Goal: Information Seeking & Learning: Find specific fact

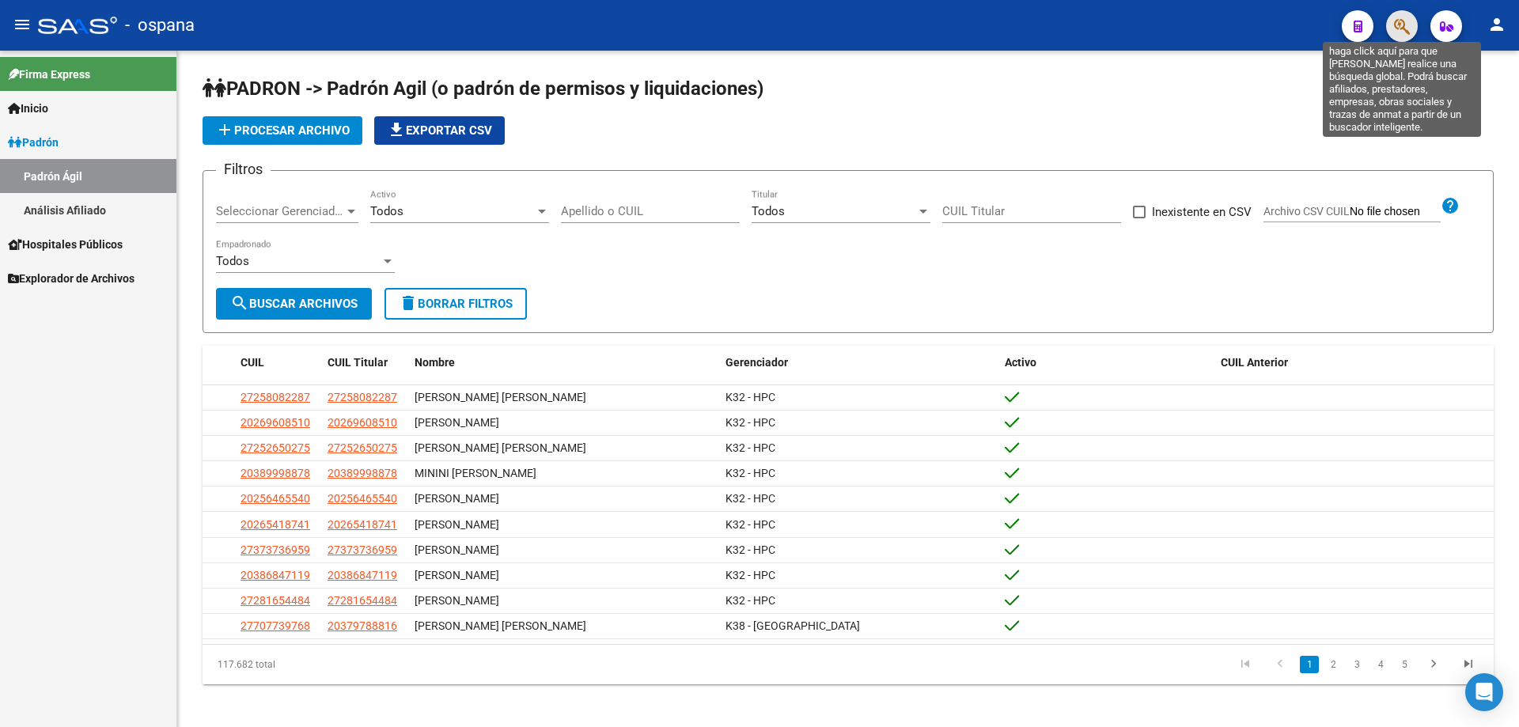
click at [1397, 25] on icon "button" at bounding box center [1402, 26] width 16 height 18
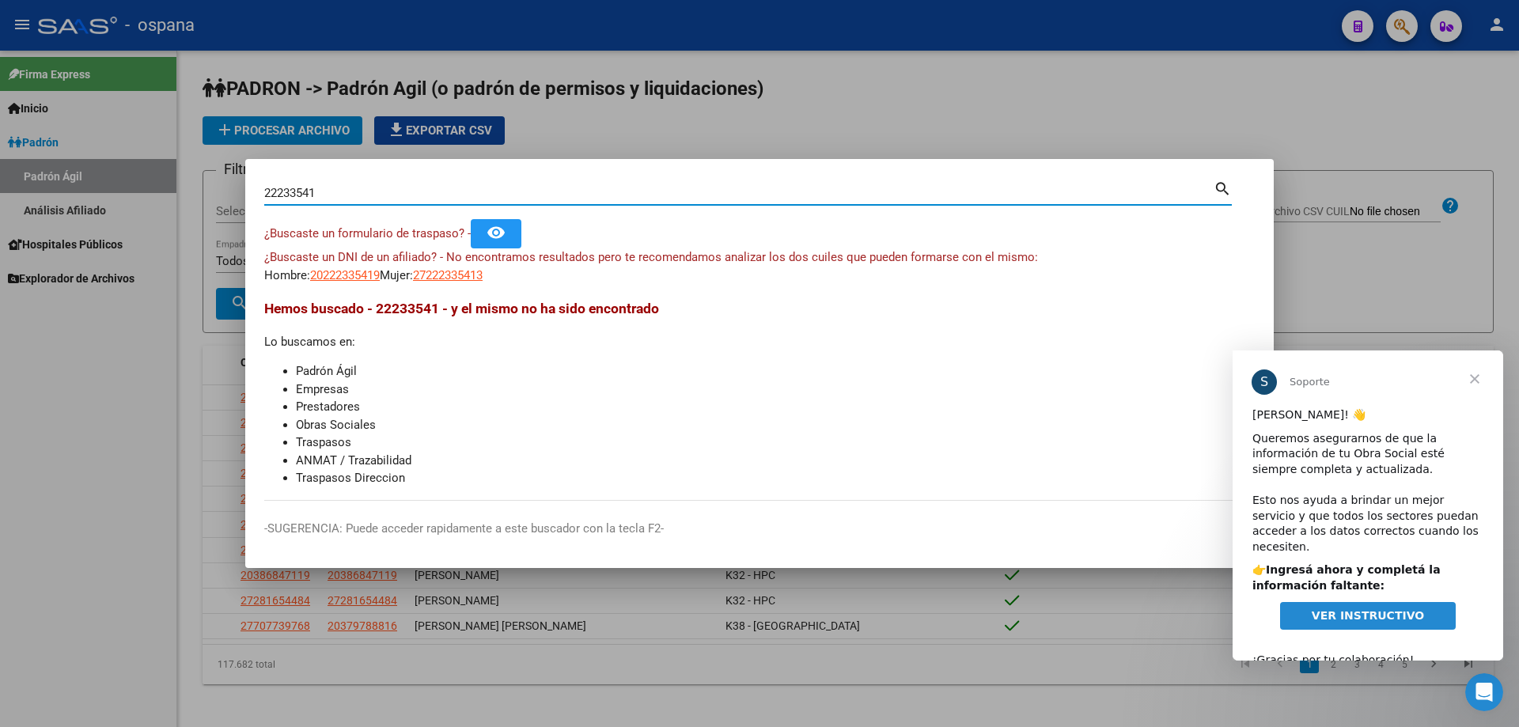
click at [1470, 384] on span "Cerrar" at bounding box center [1474, 378] width 57 height 57
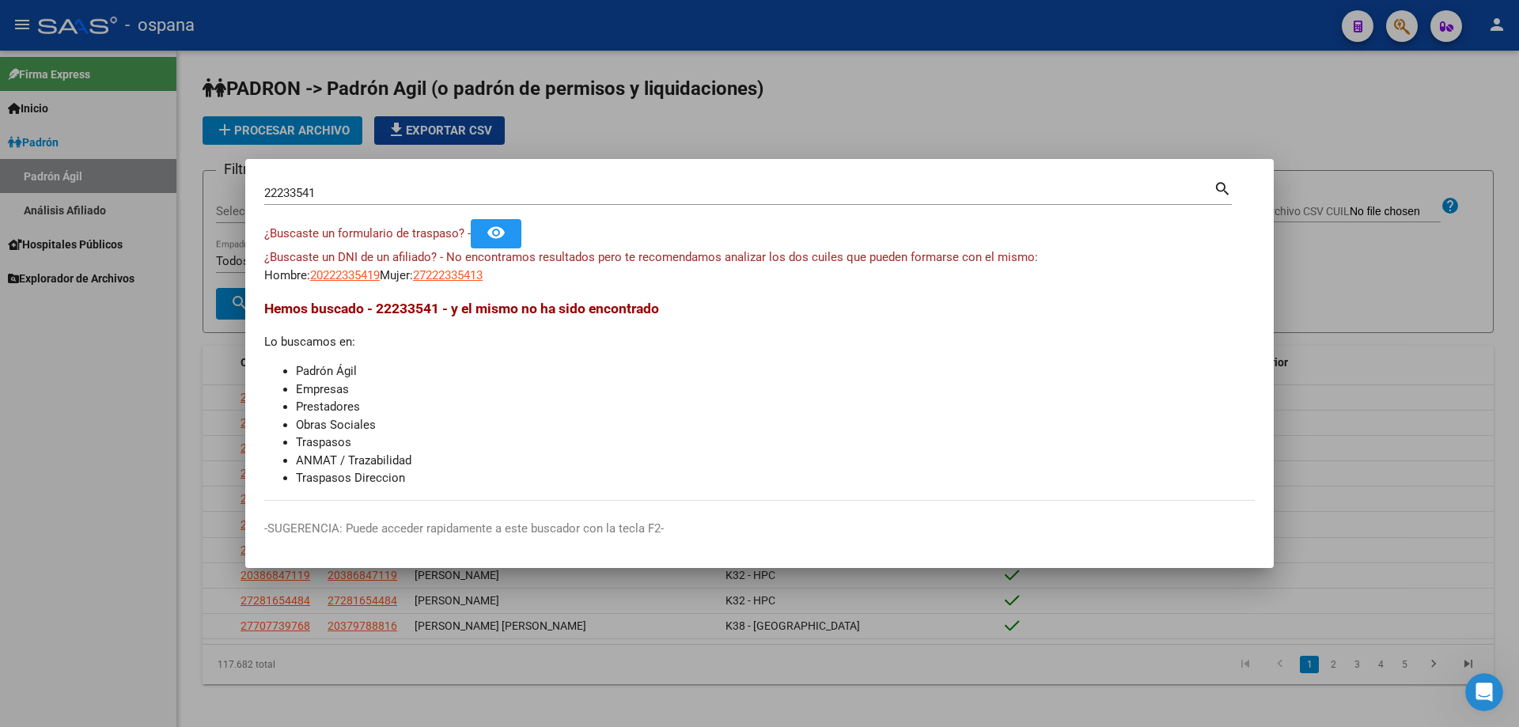
click at [369, 199] on input "22233541" at bounding box center [738, 193] width 949 height 14
type input "28079045"
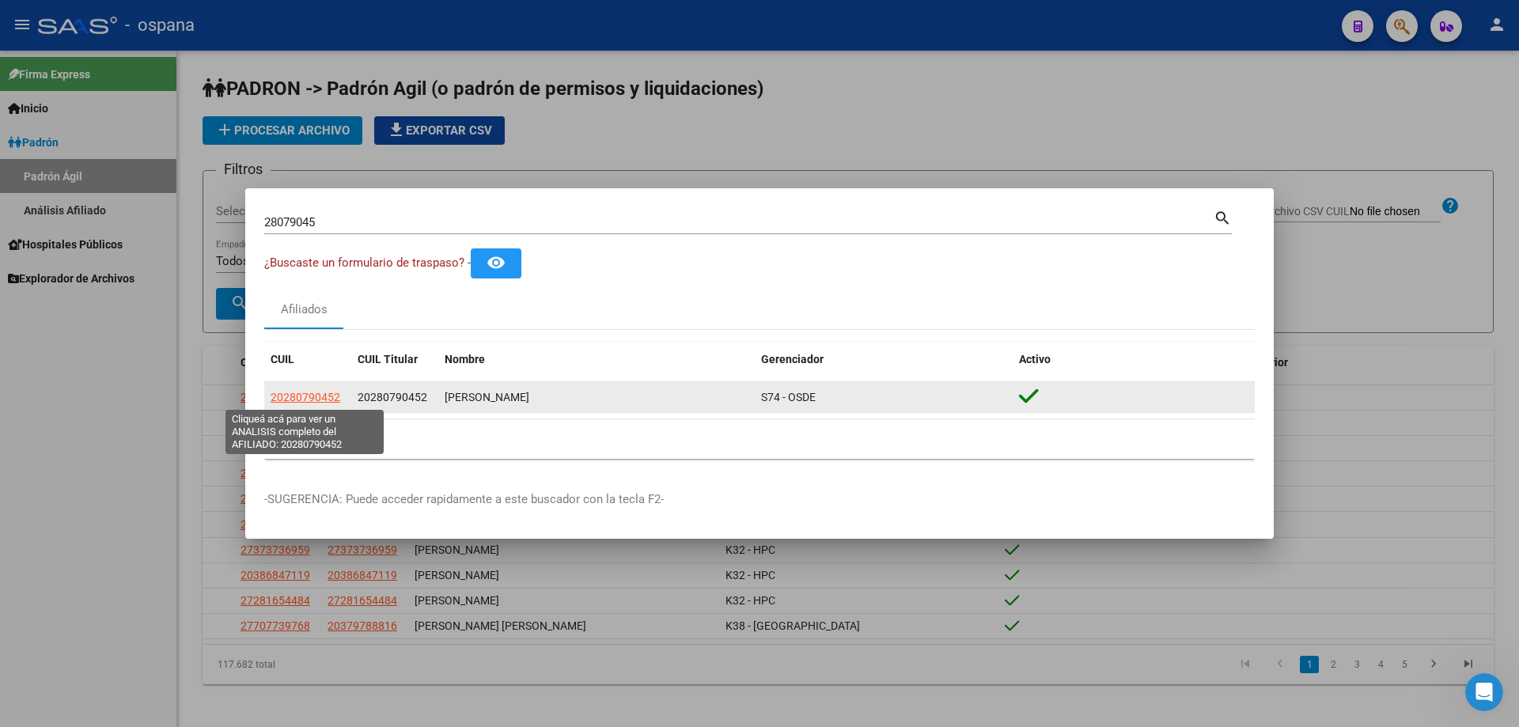
click at [320, 401] on span "20280790452" at bounding box center [306, 397] width 70 height 13
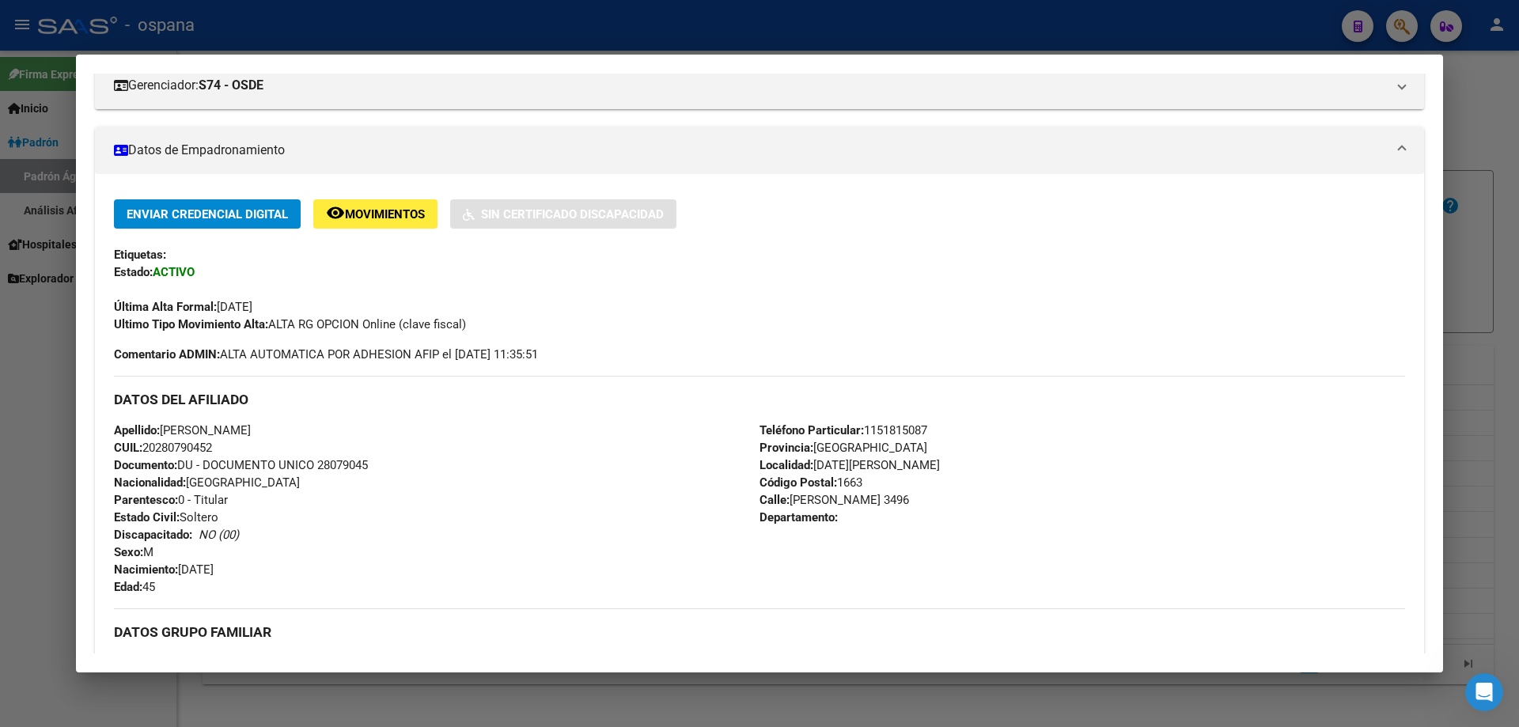
scroll to position [237, 0]
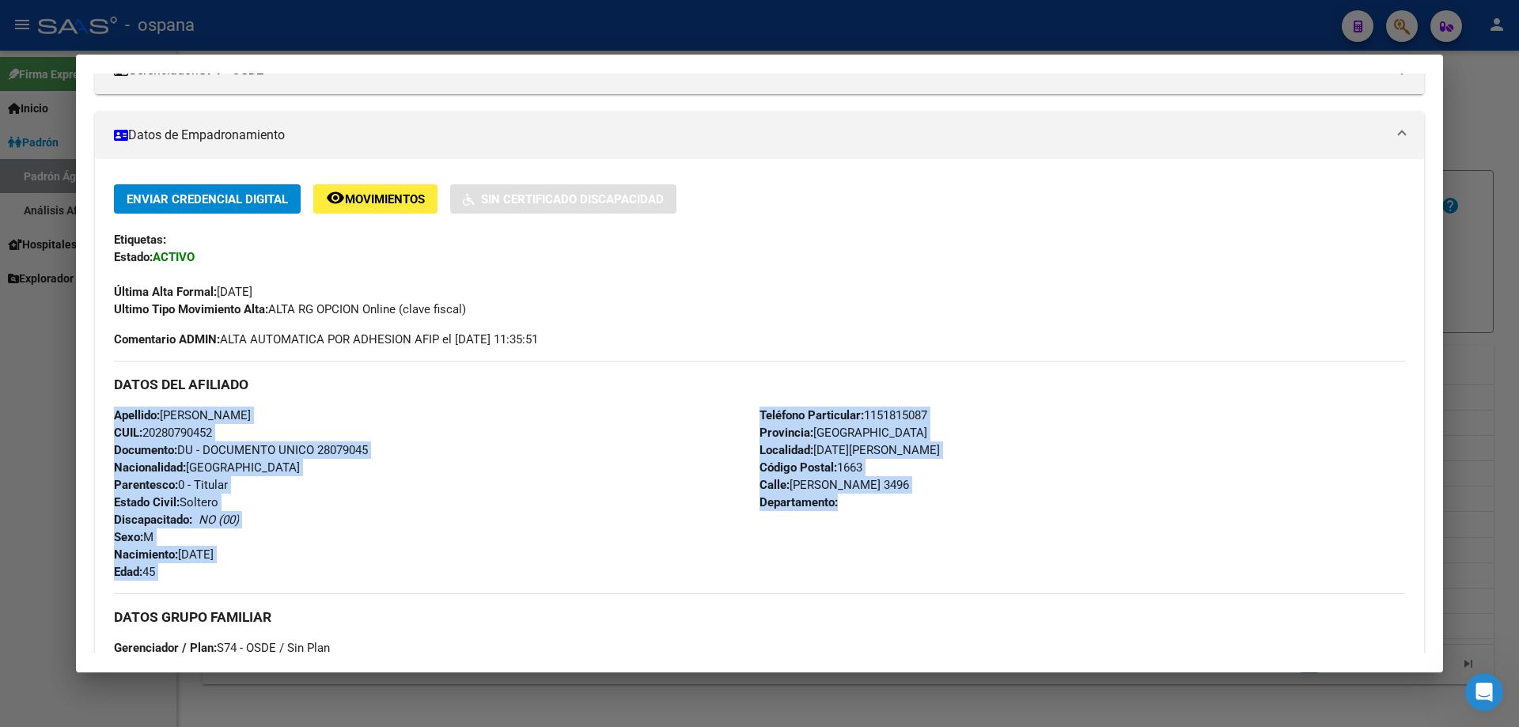
drag, startPoint x: 725, startPoint y: 380, endPoint x: 840, endPoint y: 511, distance: 174.3
click at [840, 511] on div "DATOS DEL AFILIADO Apellido: [PERSON_NAME] CUIL: 20280790452 Documento: DU - DO…" at bounding box center [759, 471] width 1291 height 220
click at [822, 460] on div "Teléfono Particular: [PHONE_NUMBER] Provincia: [GEOGRAPHIC_DATA] Localidad: [GE…" at bounding box center [1081, 494] width 645 height 174
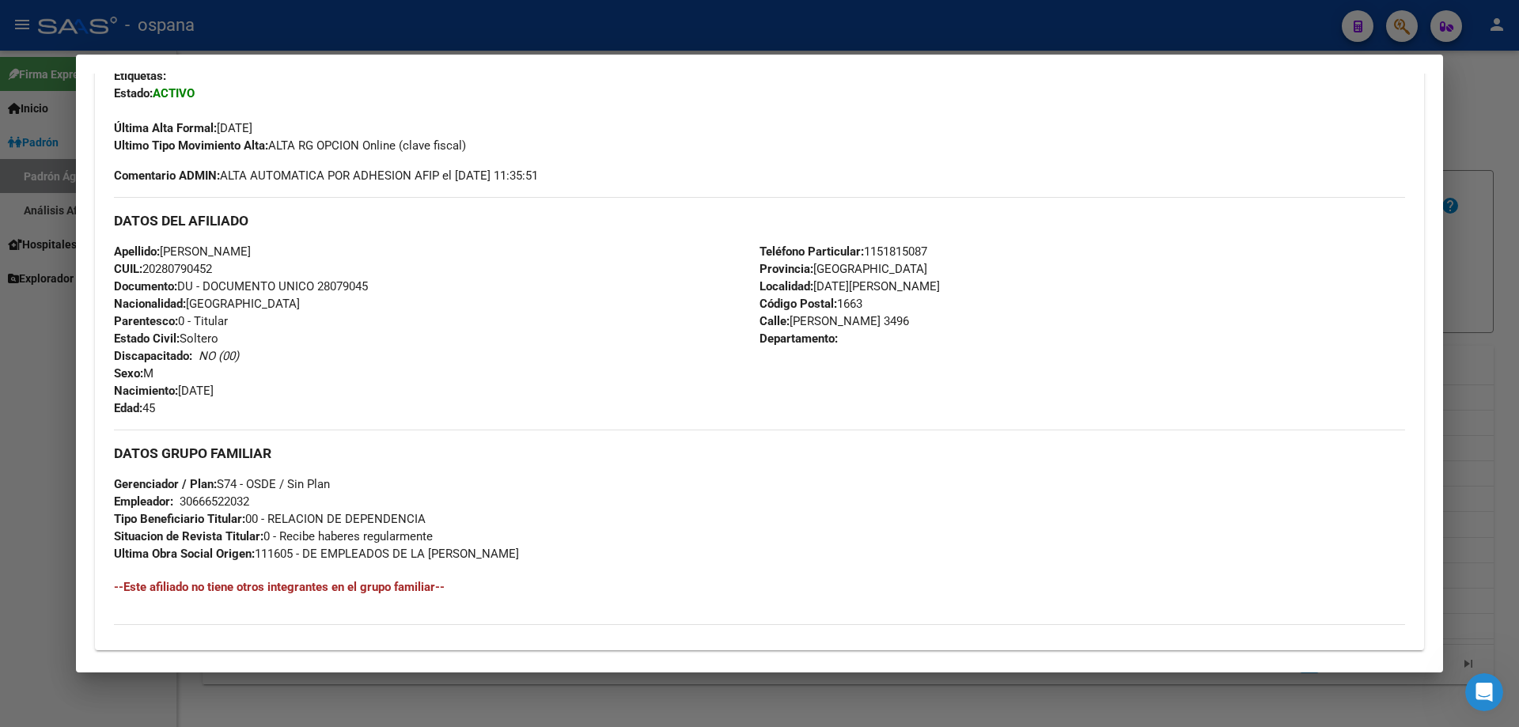
scroll to position [606, 0]
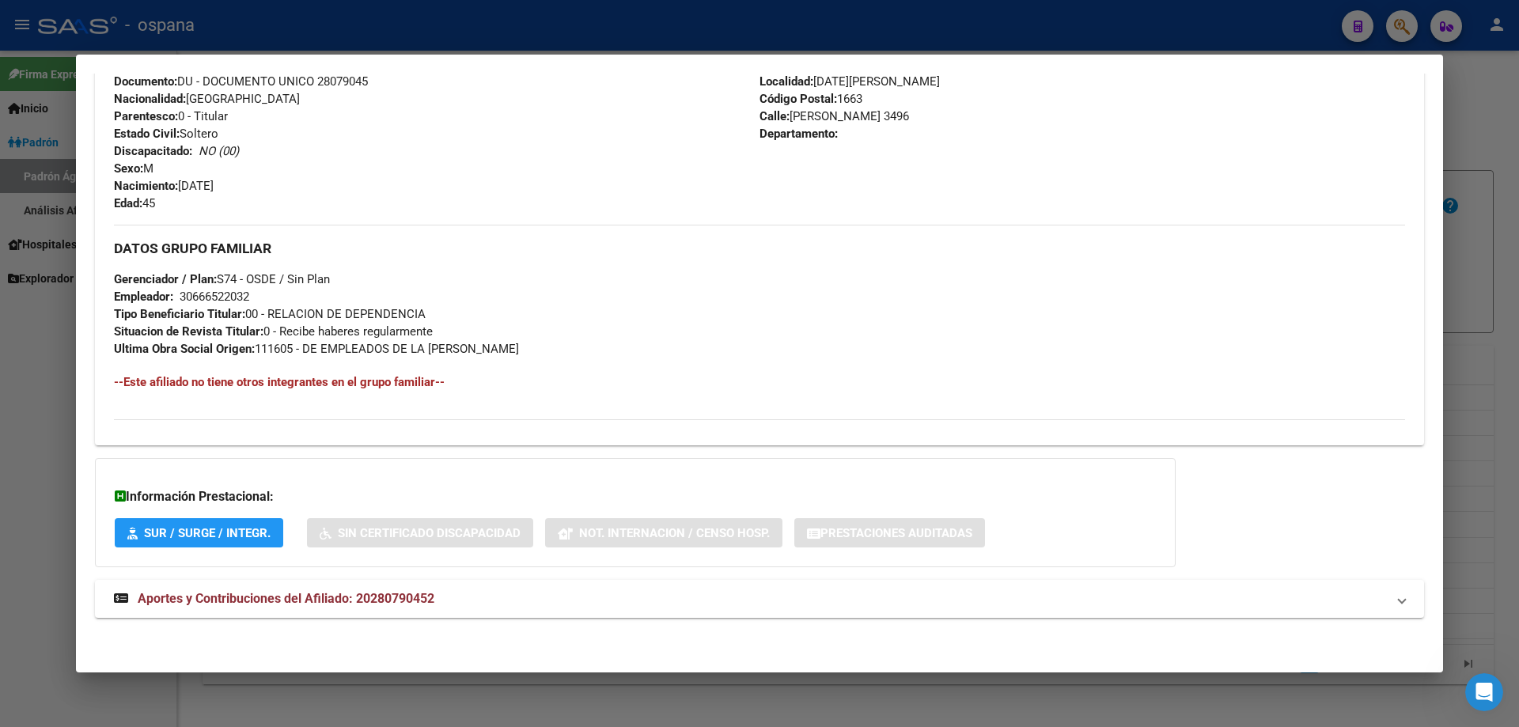
drag, startPoint x: 287, startPoint y: 340, endPoint x: 547, endPoint y: 346, distance: 259.5
click at [547, 346] on div "DATOS GRUPO FAMILIAR Gerenciador / Plan: S74 - OSDE / Sin Plan Empleador: 30666…" at bounding box center [759, 291] width 1291 height 133
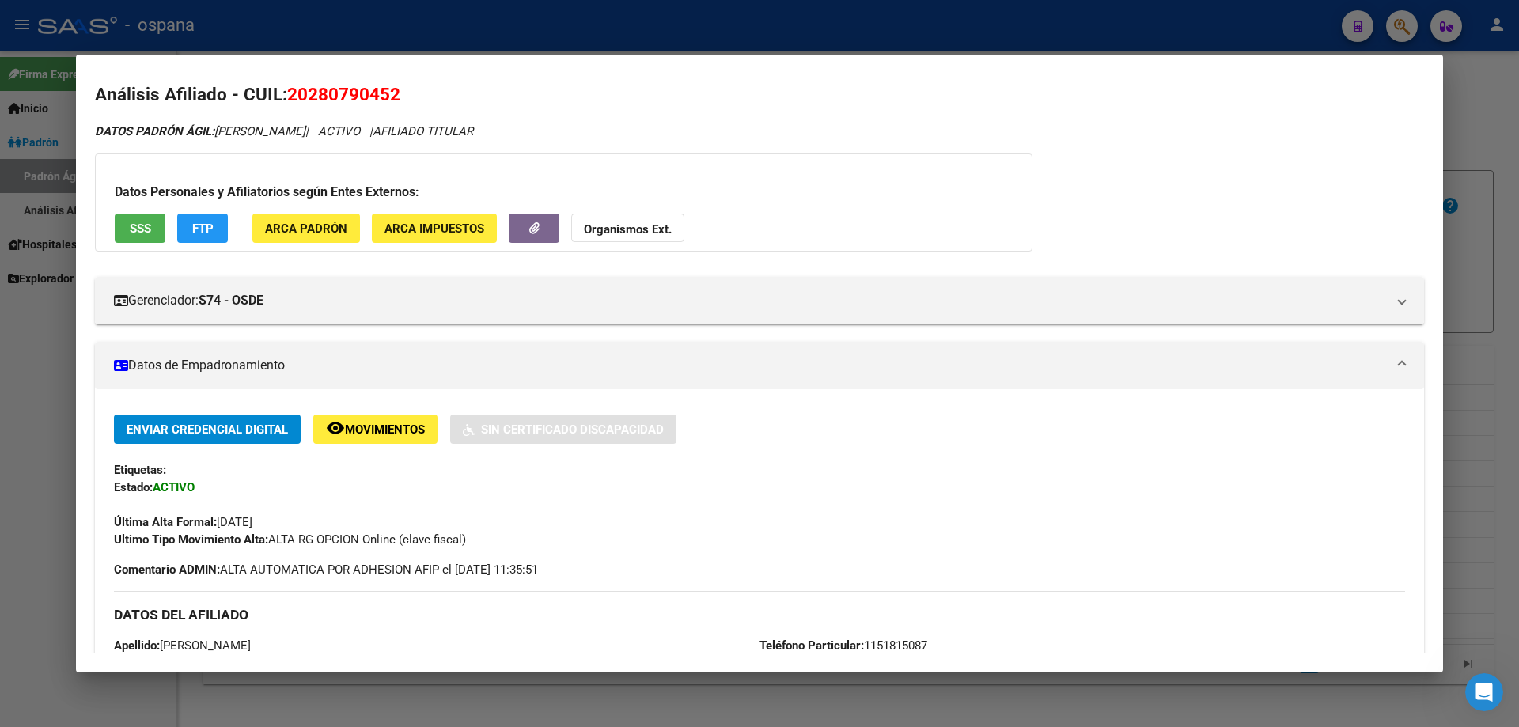
scroll to position [0, 0]
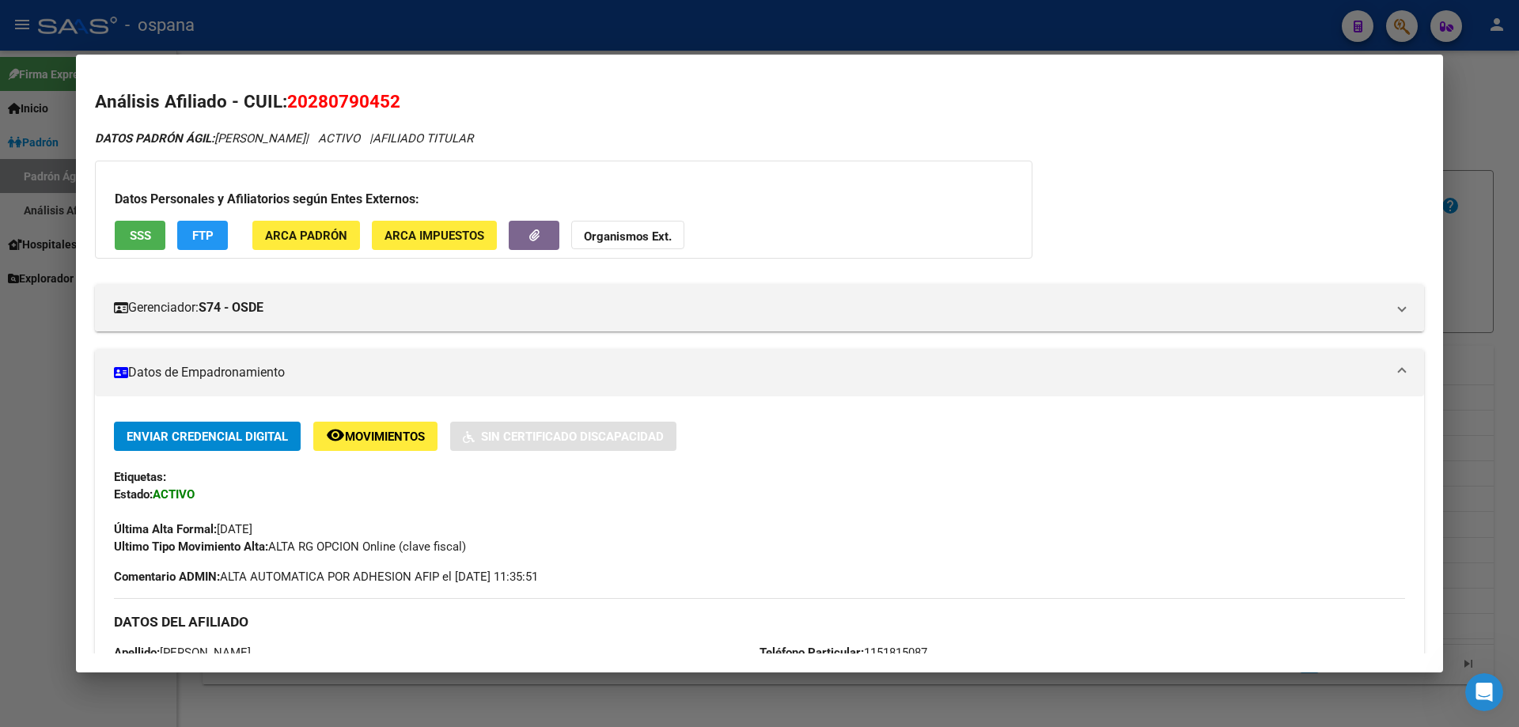
click at [132, 224] on button "SSS" at bounding box center [140, 235] width 51 height 29
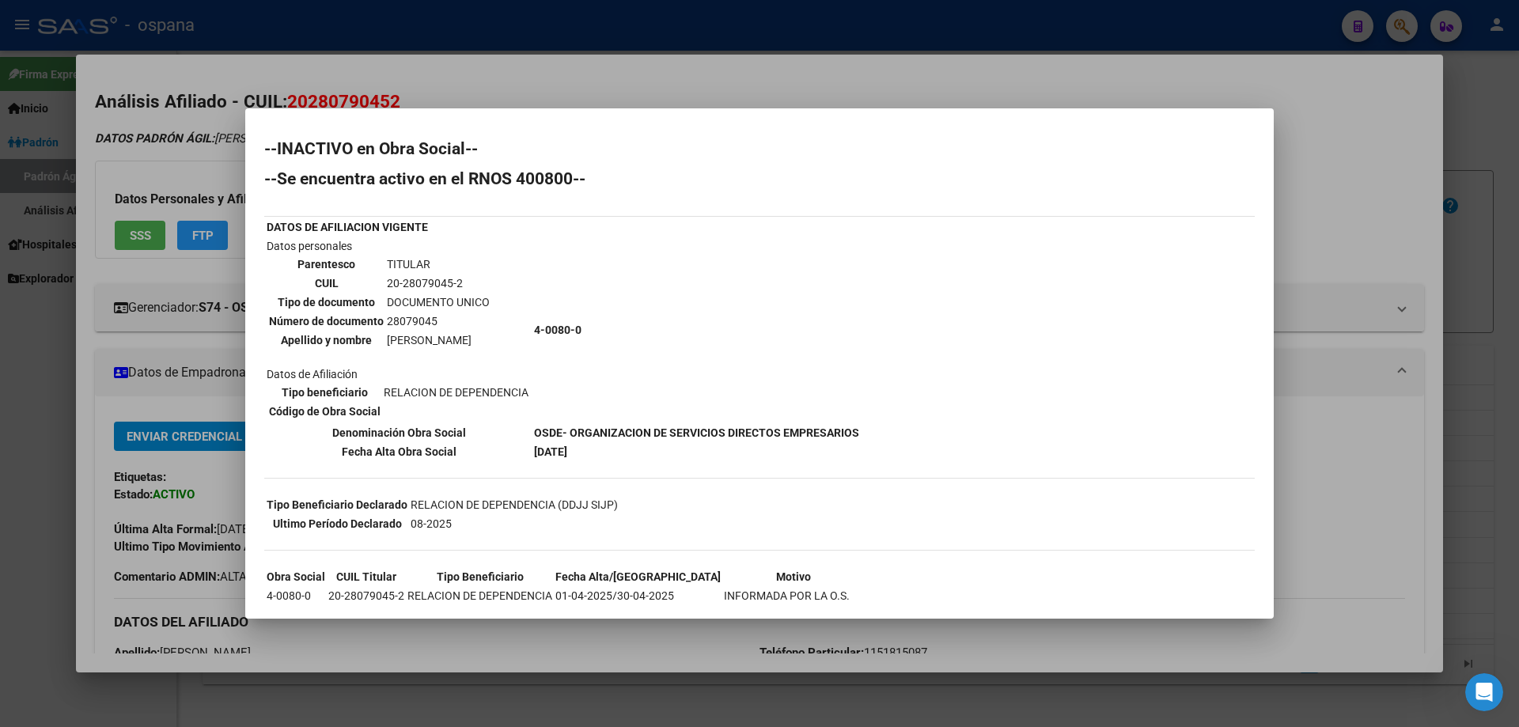
drag, startPoint x: 514, startPoint y: 431, endPoint x: 944, endPoint y: 448, distance: 429.8
click at [944, 448] on div "--INACTIVO en Obra Social-- --Se encuentra activo en el RNOS 400800-- DATOS DE …" at bounding box center [759, 513] width 990 height 744
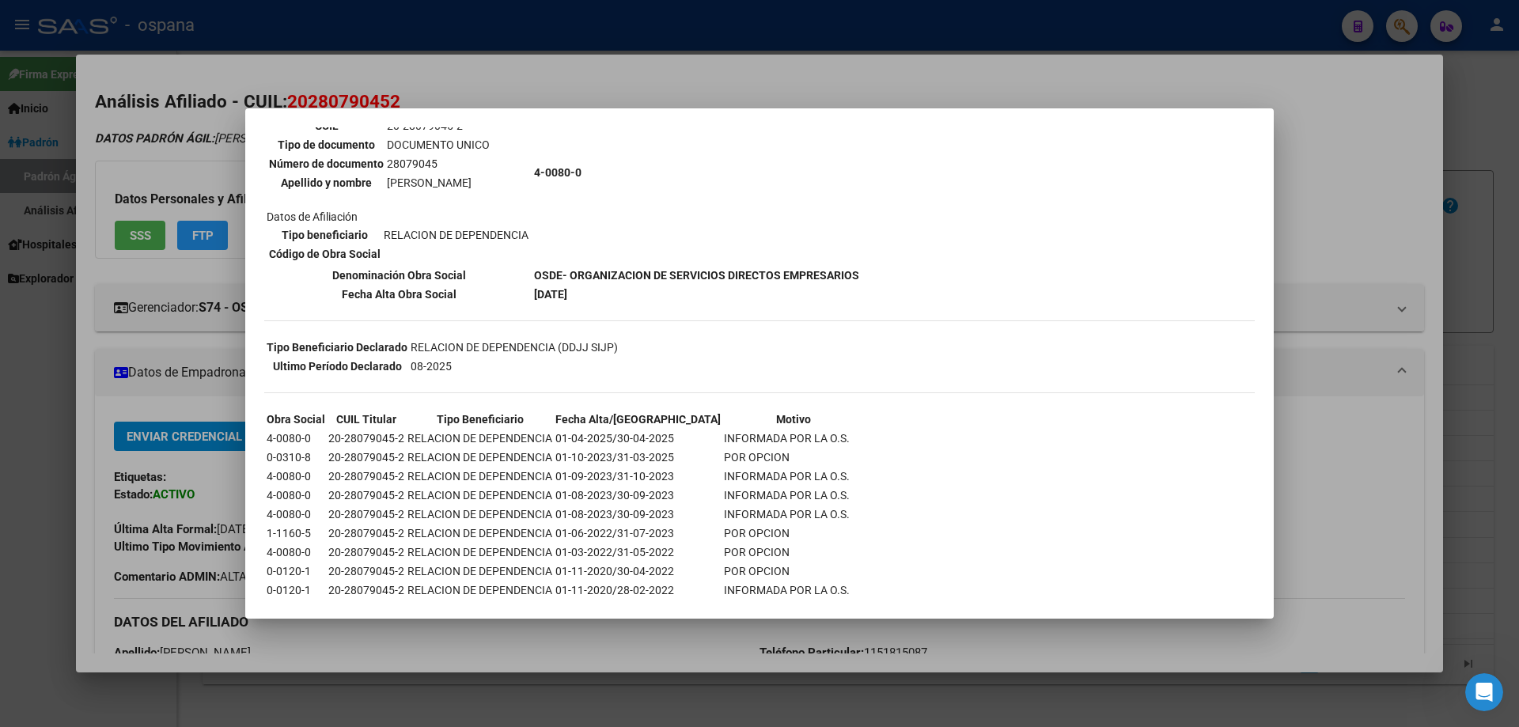
scroll to position [158, 0]
drag, startPoint x: 516, startPoint y: 271, endPoint x: 765, endPoint y: 298, distance: 249.8
click at [765, 298] on tbody "DATOS DE AFILIACION VIGENTE Datos personales Parentesco TITULAR CUIL 20-2807904…" at bounding box center [563, 181] width 594 height 242
click at [765, 298] on td "[DATE]" at bounding box center [696, 293] width 327 height 17
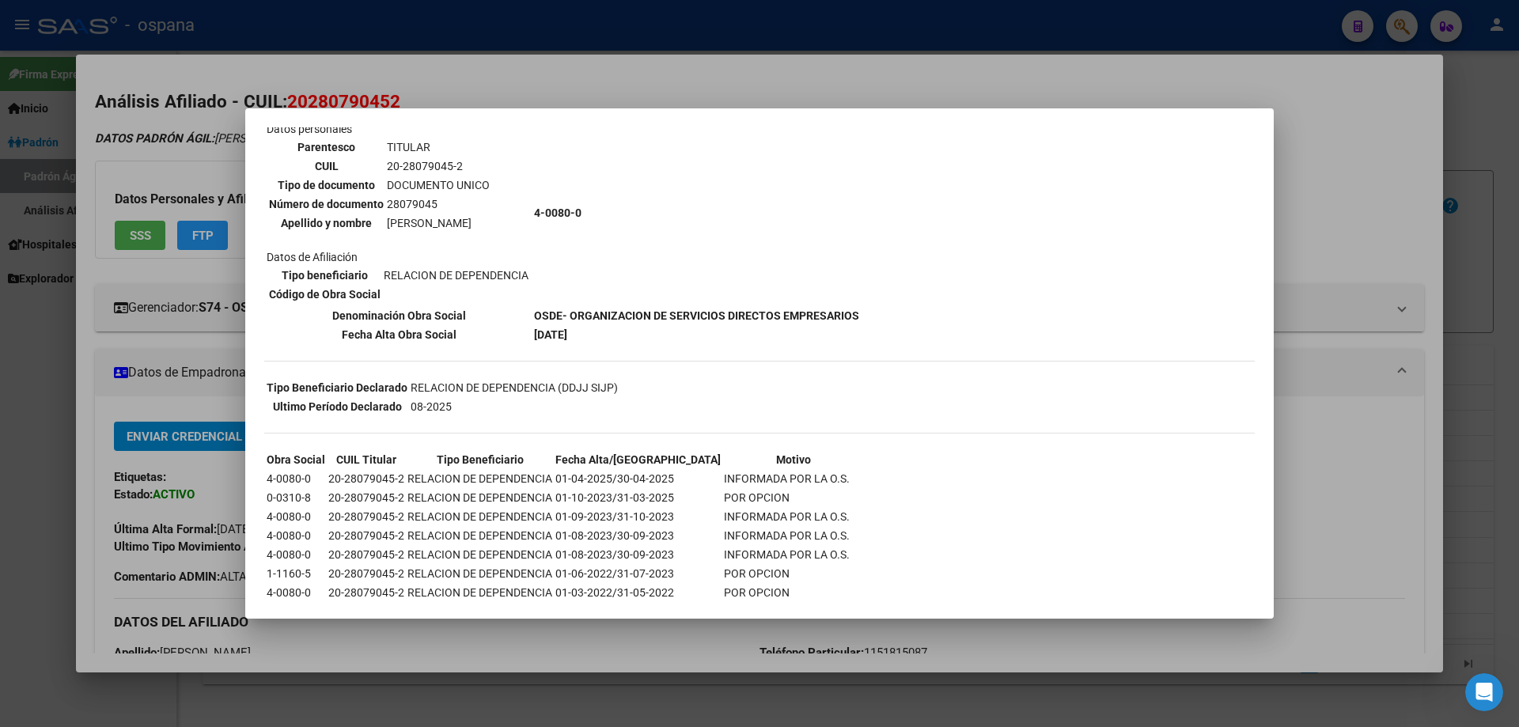
scroll to position [79, 0]
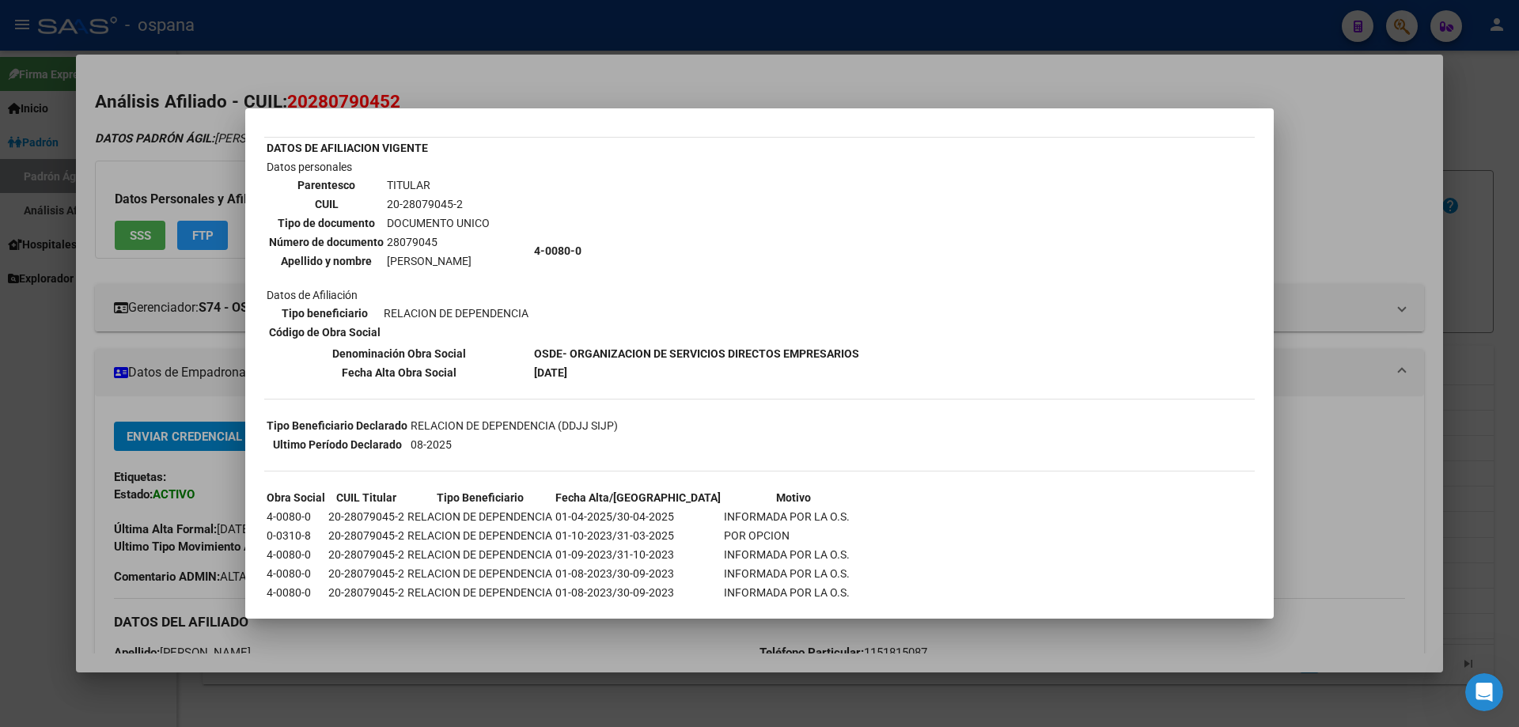
drag, startPoint x: 487, startPoint y: 338, endPoint x: 668, endPoint y: 354, distance: 181.9
click at [668, 354] on tbody "DATOS DE AFILIACION VIGENTE Datos personales Parentesco TITULAR CUIL 20-2807904…" at bounding box center [563, 260] width 594 height 242
click at [668, 354] on b "OSDE- ORGANIZACION DE SERVICIOS DIRECTOS EMPRESARIOS" at bounding box center [696, 353] width 325 height 13
drag, startPoint x: 523, startPoint y: 376, endPoint x: 694, endPoint y: 388, distance: 171.3
click at [694, 388] on div "--INACTIVO en Obra Social-- --Se encuentra activo en el RNOS 400800-- DATOS DE …" at bounding box center [759, 434] width 990 height 744
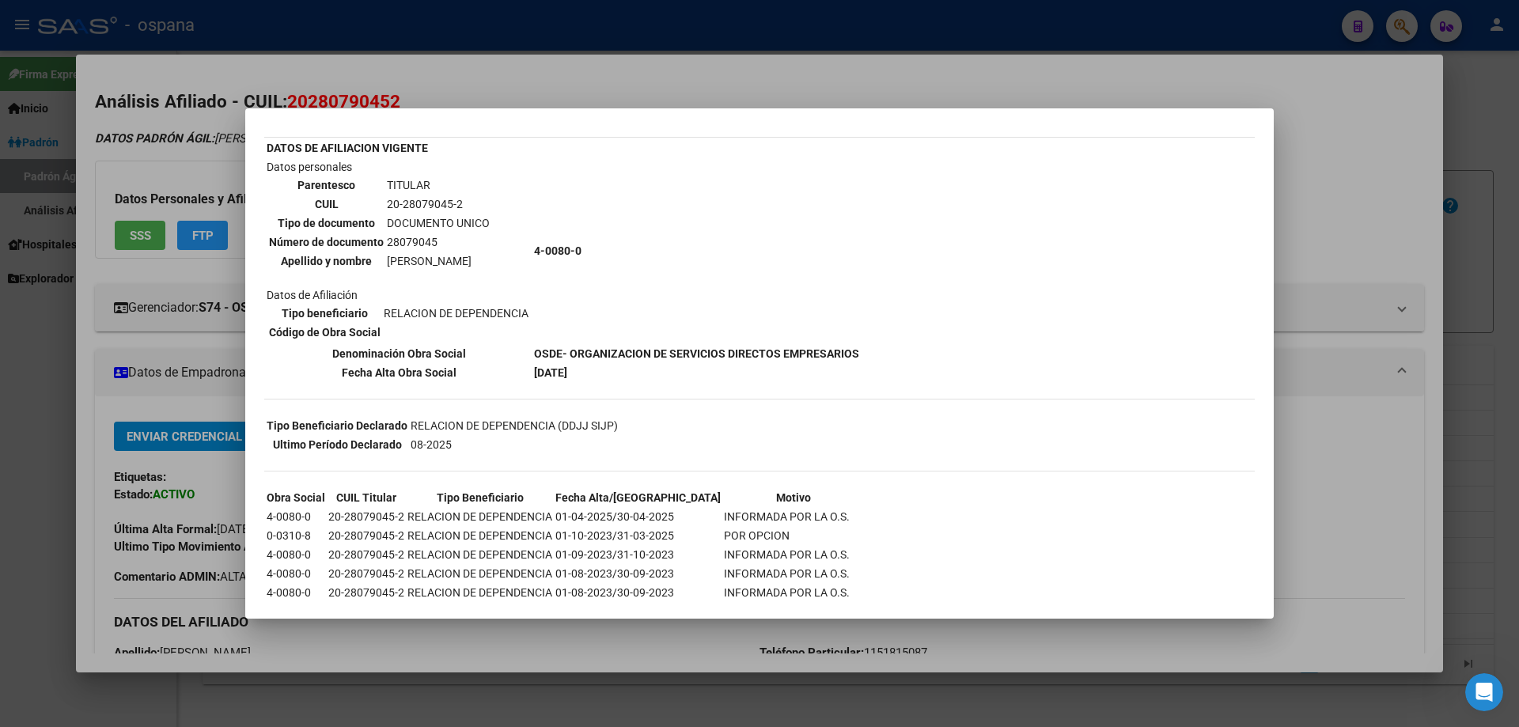
click at [695, 388] on div "--INACTIVO en Obra Social-- --Se encuentra activo en el RNOS 400800-- DATOS DE …" at bounding box center [759, 434] width 990 height 744
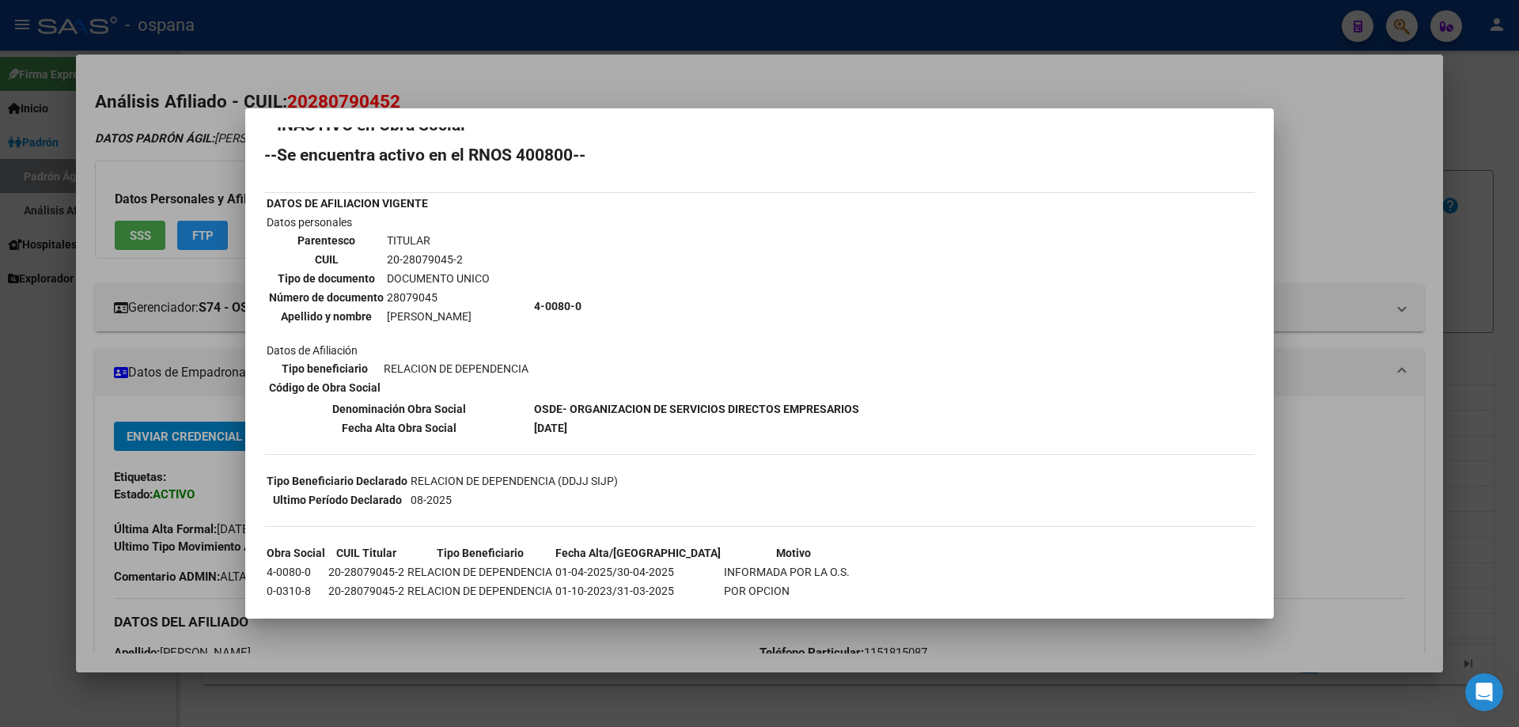
scroll to position [0, 0]
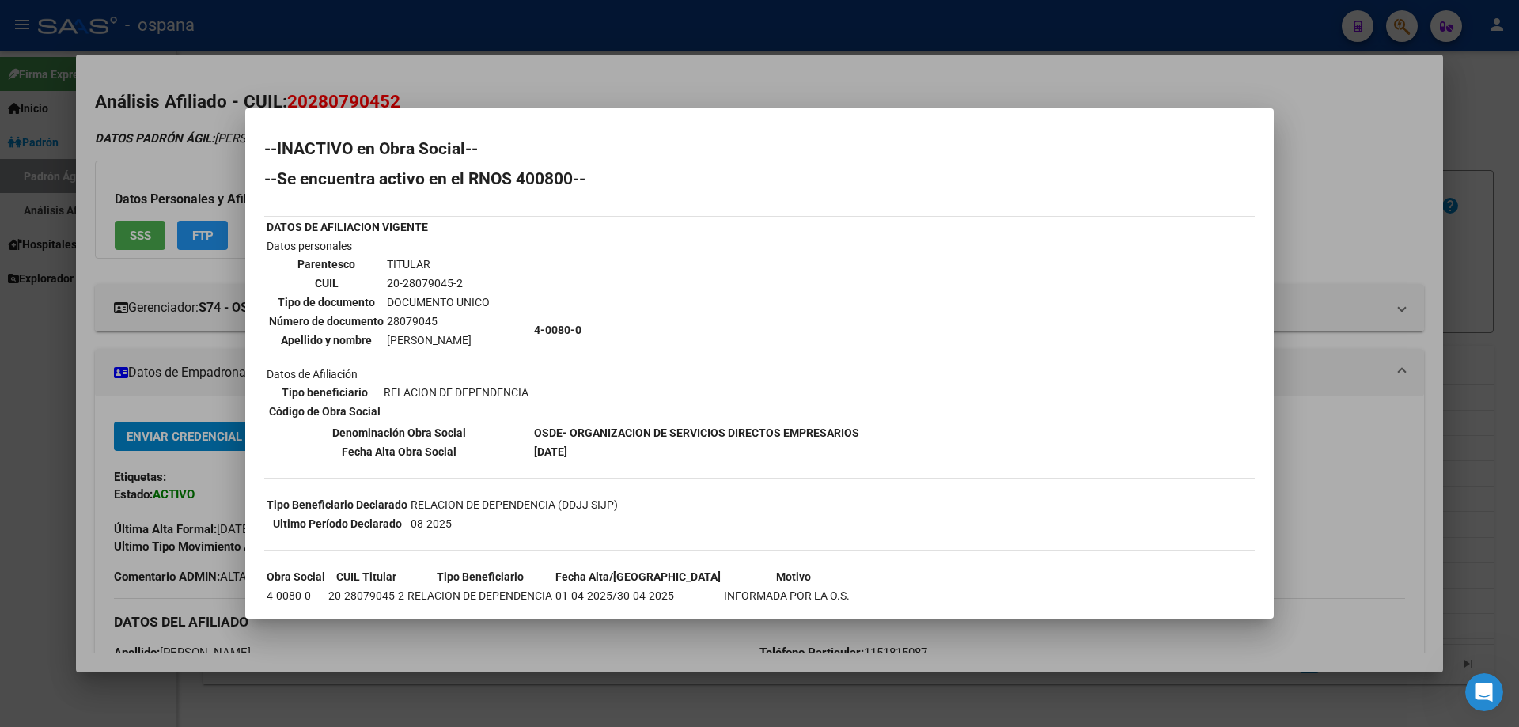
click at [414, 288] on td "20-28079045-2" at bounding box center [438, 282] width 104 height 17
click at [413, 287] on td "20-28079045-2" at bounding box center [438, 282] width 104 height 17
click at [411, 286] on td "20-28079045-2" at bounding box center [438, 282] width 104 height 17
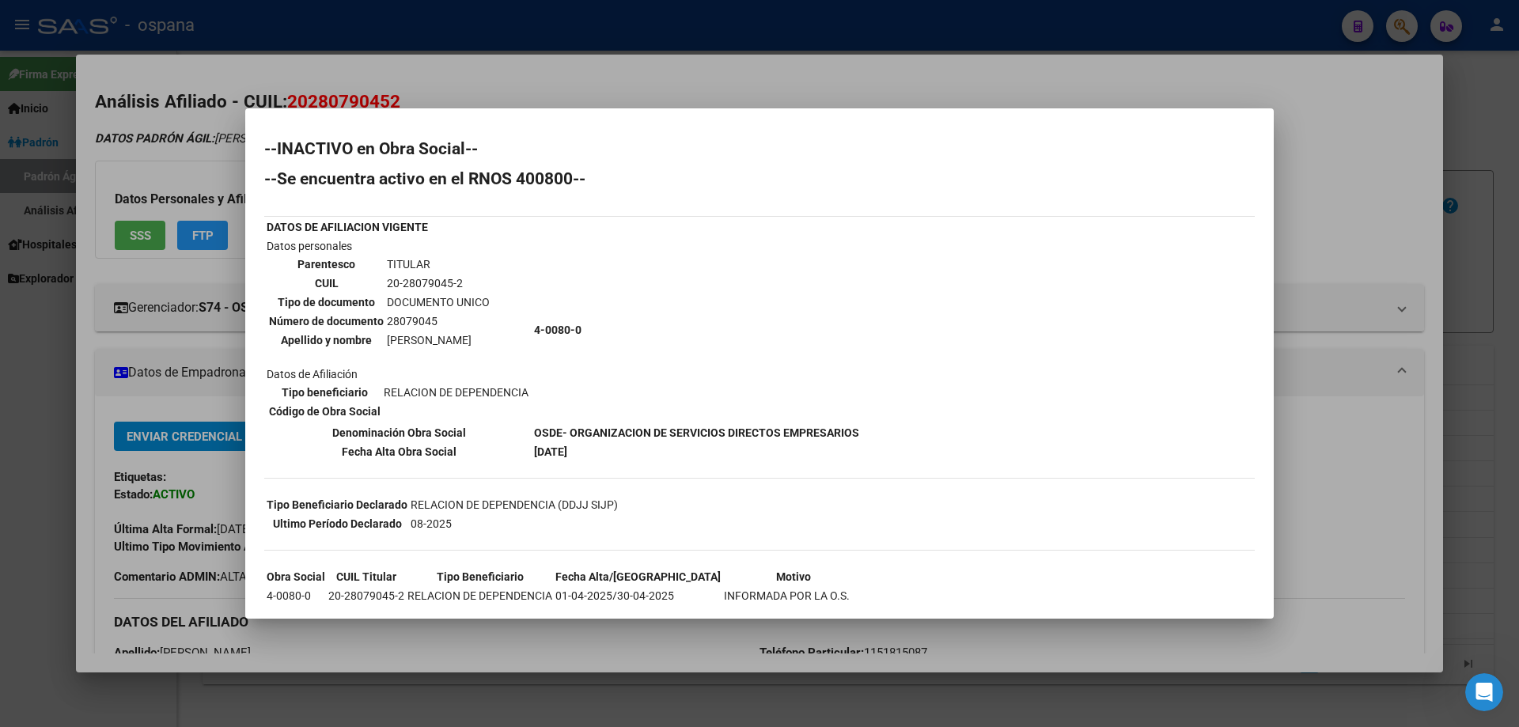
copy tbody "20-28079045-2"
